Goal: Find specific page/section: Find specific page/section

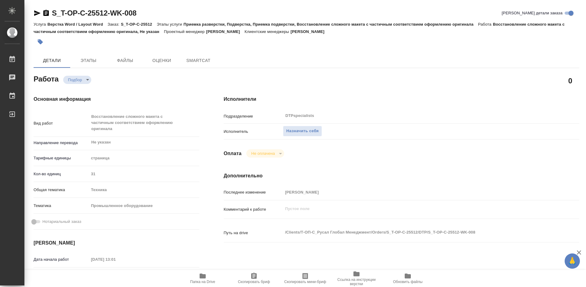
type textarea "x"
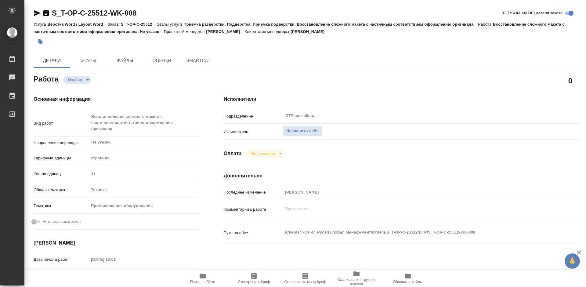
type textarea "x"
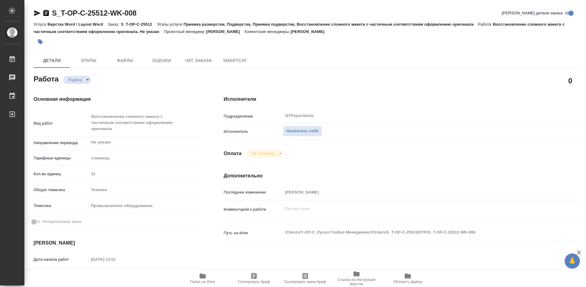
type textarea "x"
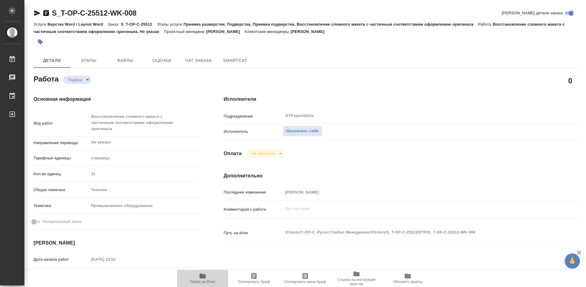
click at [207, 280] on span "Папка на Drive" at bounding box center [202, 282] width 25 height 4
type textarea "x"
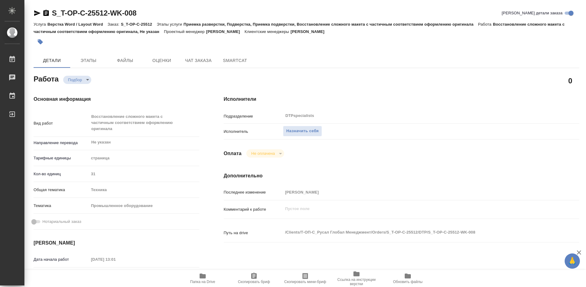
type textarea "x"
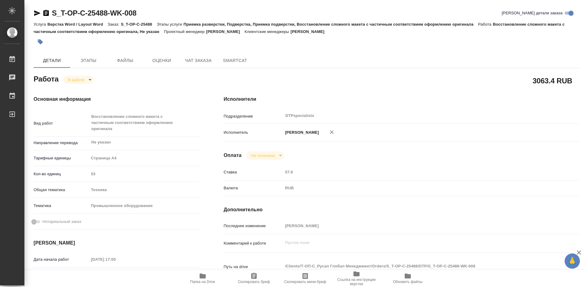
scroll to position [244, 0]
